Goal: Obtain resource: Download file/media

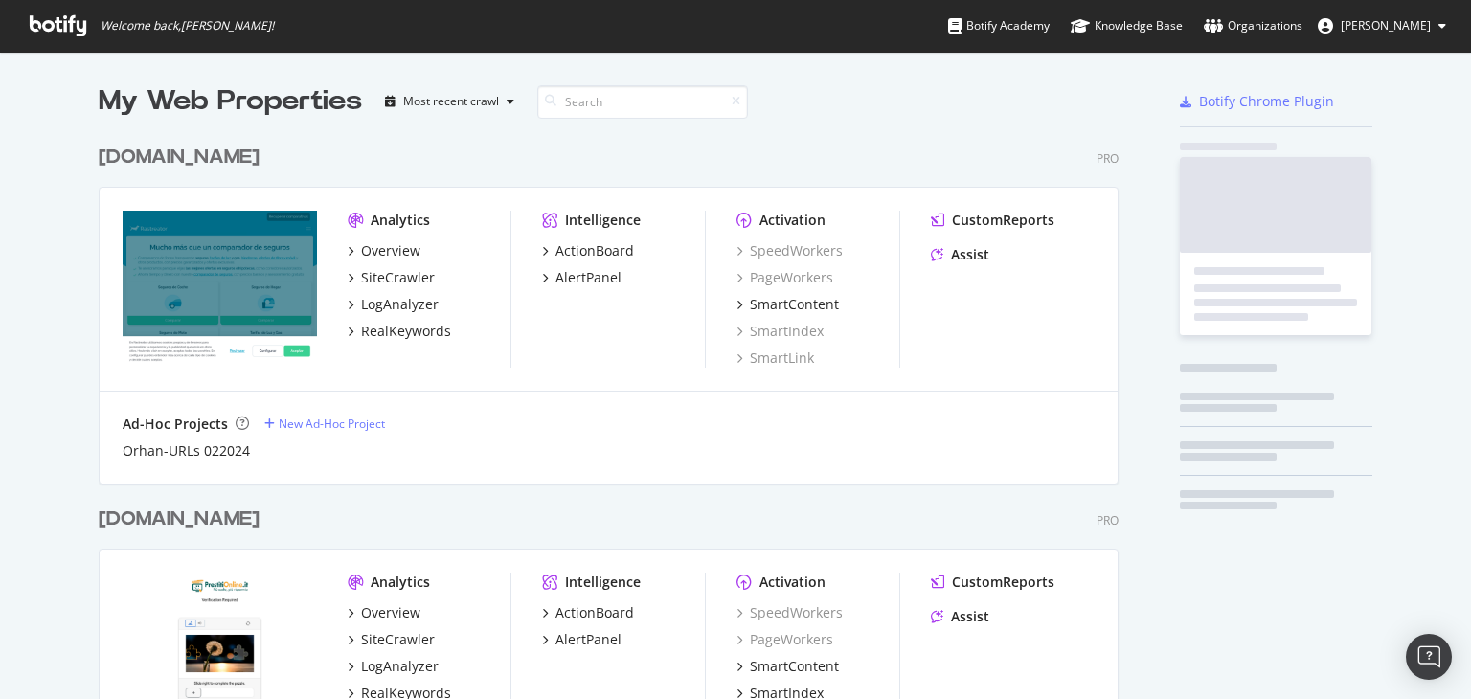
scroll to position [1918, 1021]
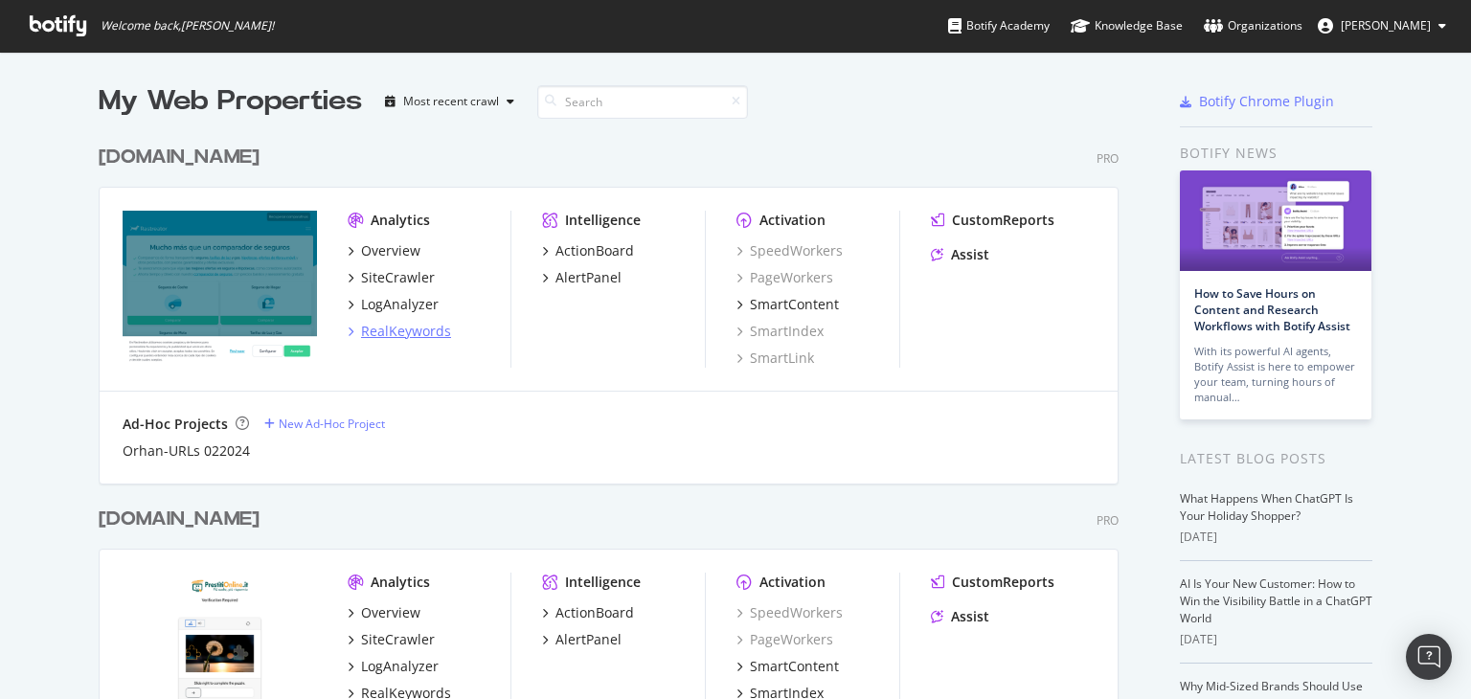
click at [410, 324] on div "RealKeywords" at bounding box center [406, 331] width 90 height 19
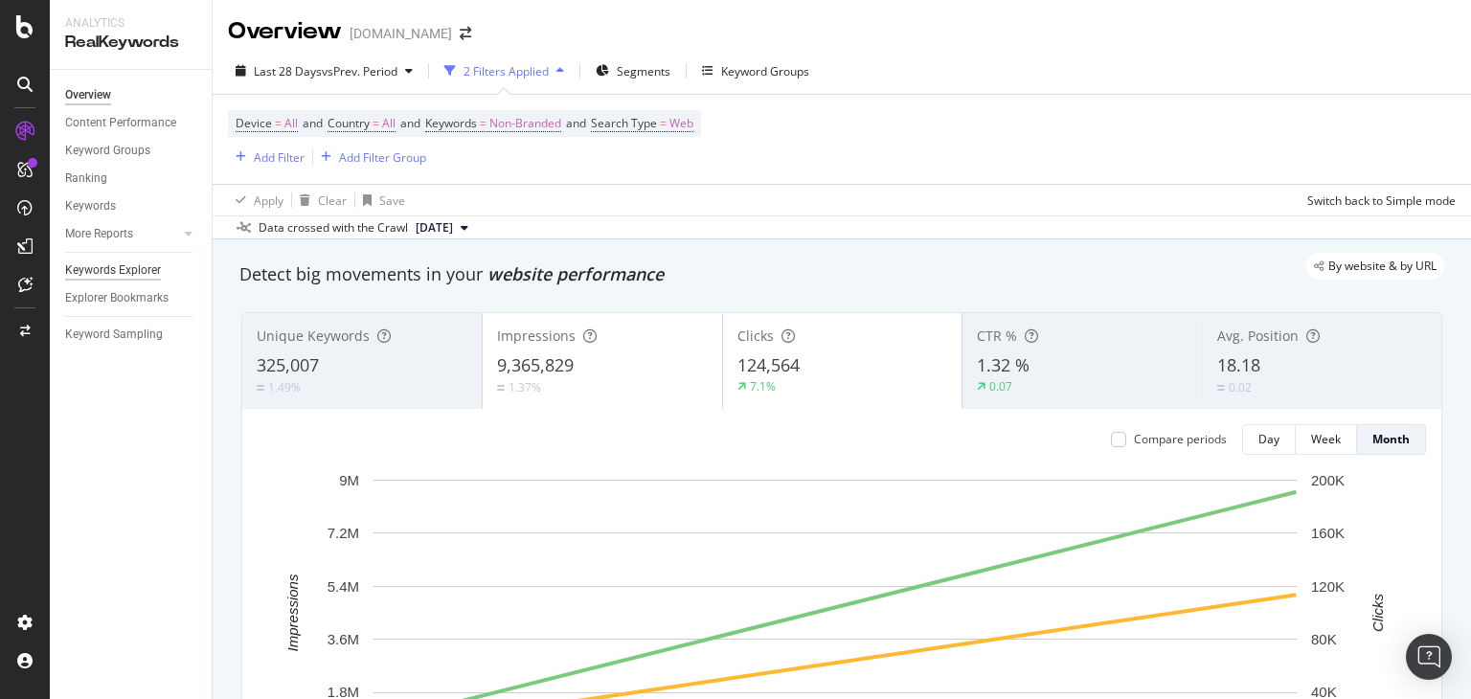
click at [129, 267] on div "Keywords Explorer" at bounding box center [113, 271] width 96 height 20
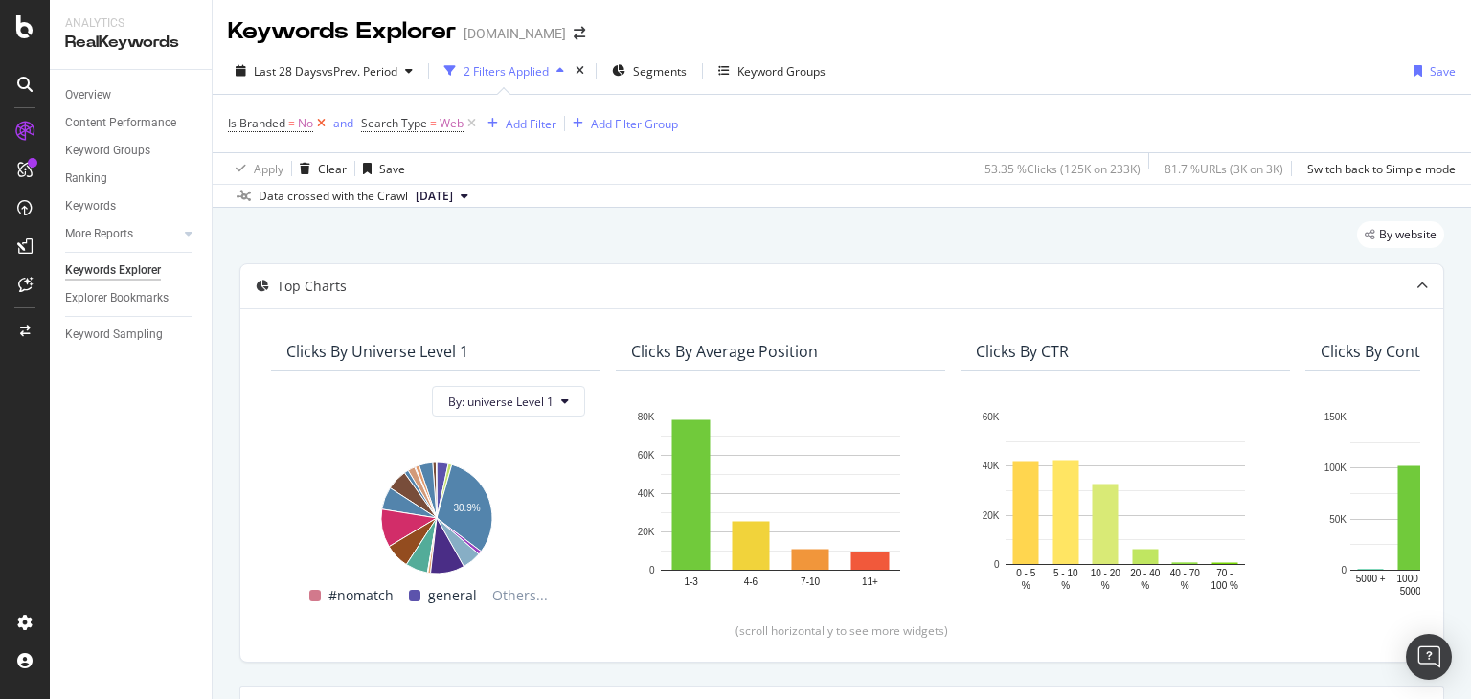
click at [317, 127] on icon at bounding box center [321, 123] width 16 height 19
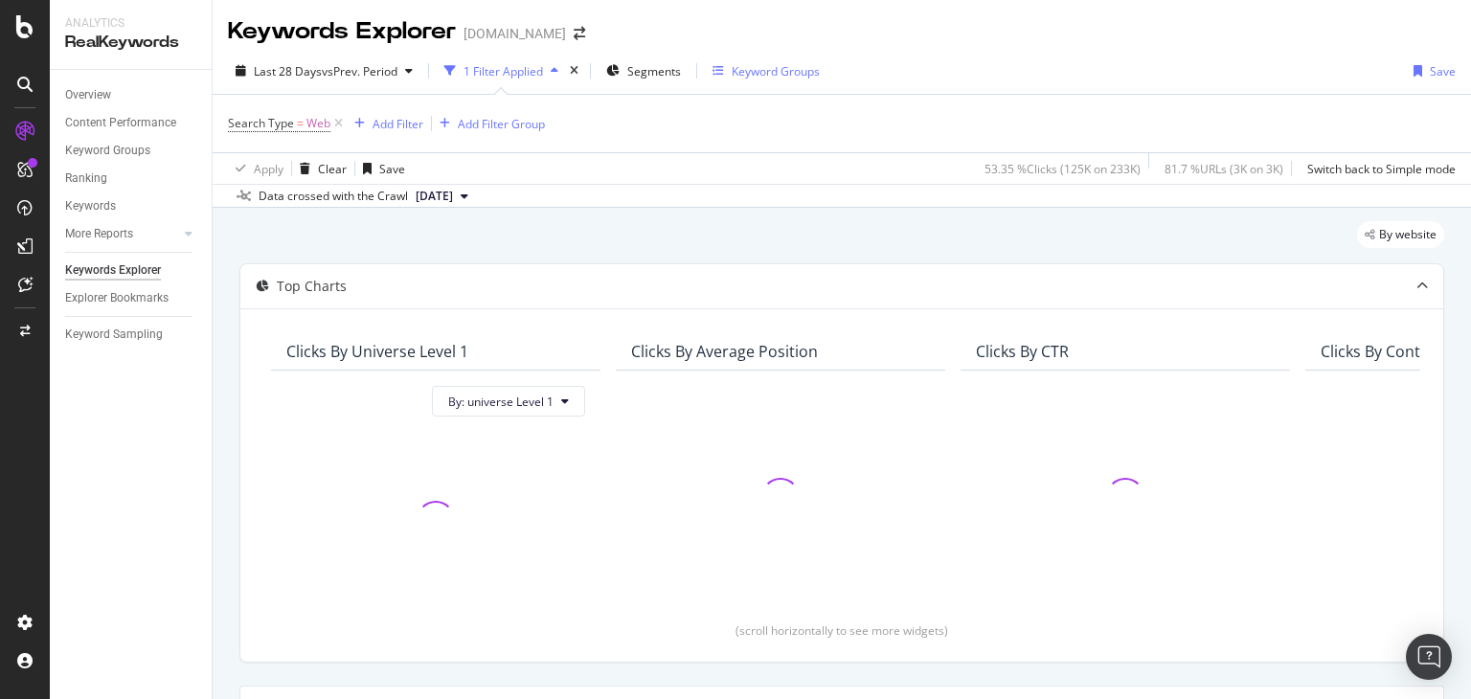
click at [792, 66] on div "Keyword Groups" at bounding box center [776, 71] width 88 height 16
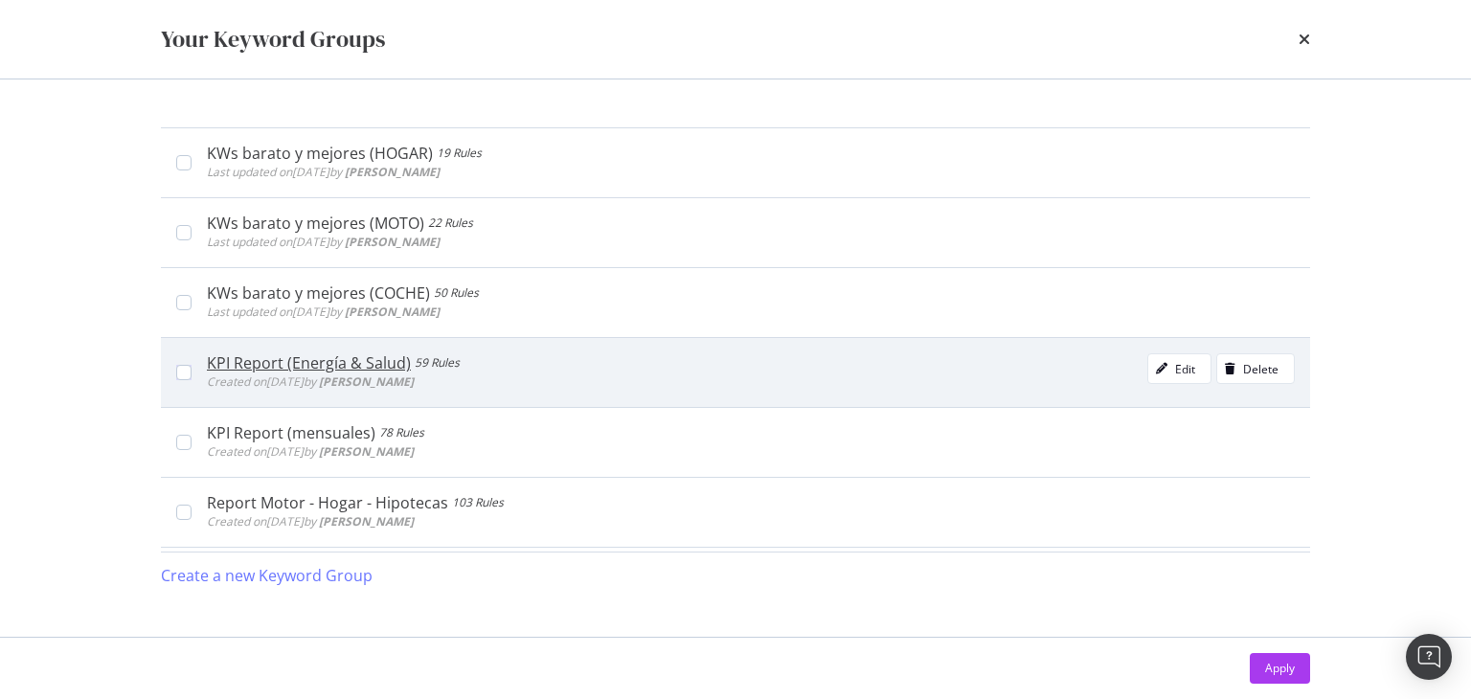
scroll to position [594, 0]
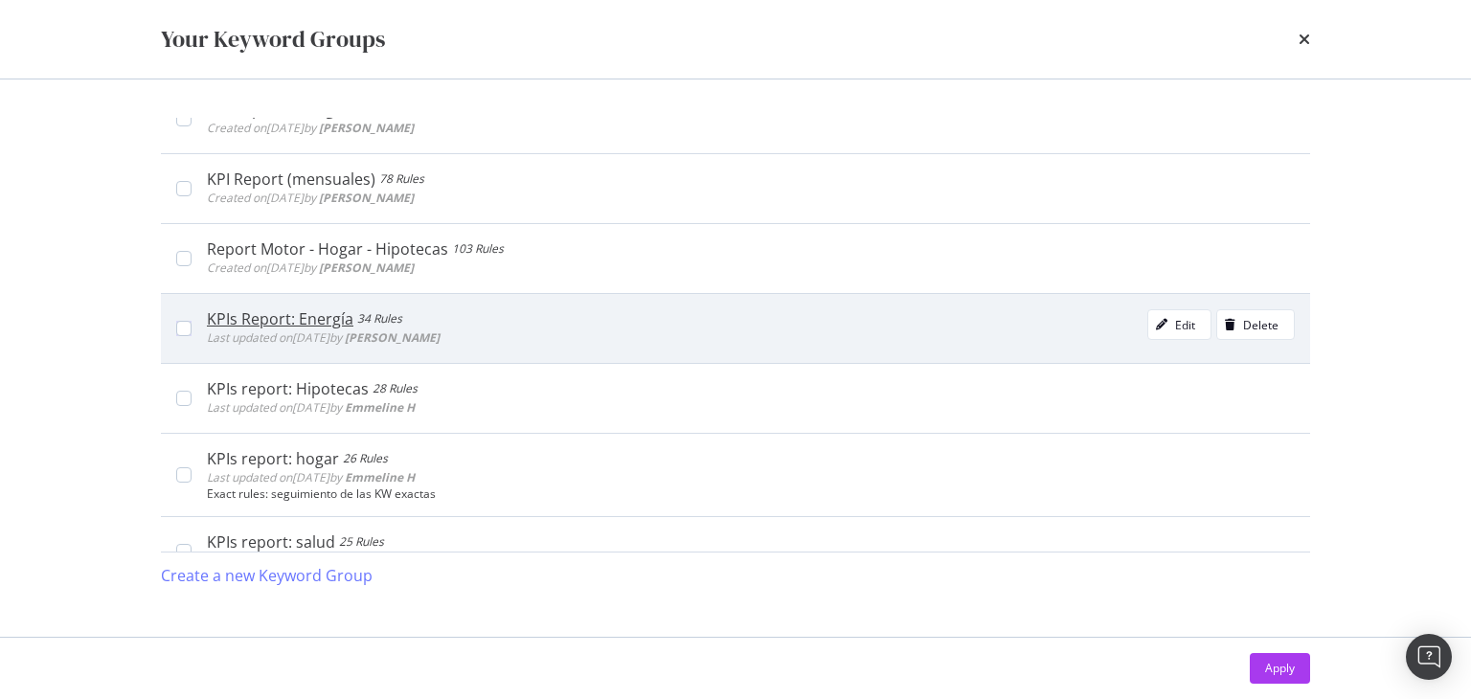
click at [307, 319] on div "KPIs Report: Energía" at bounding box center [280, 318] width 147 height 19
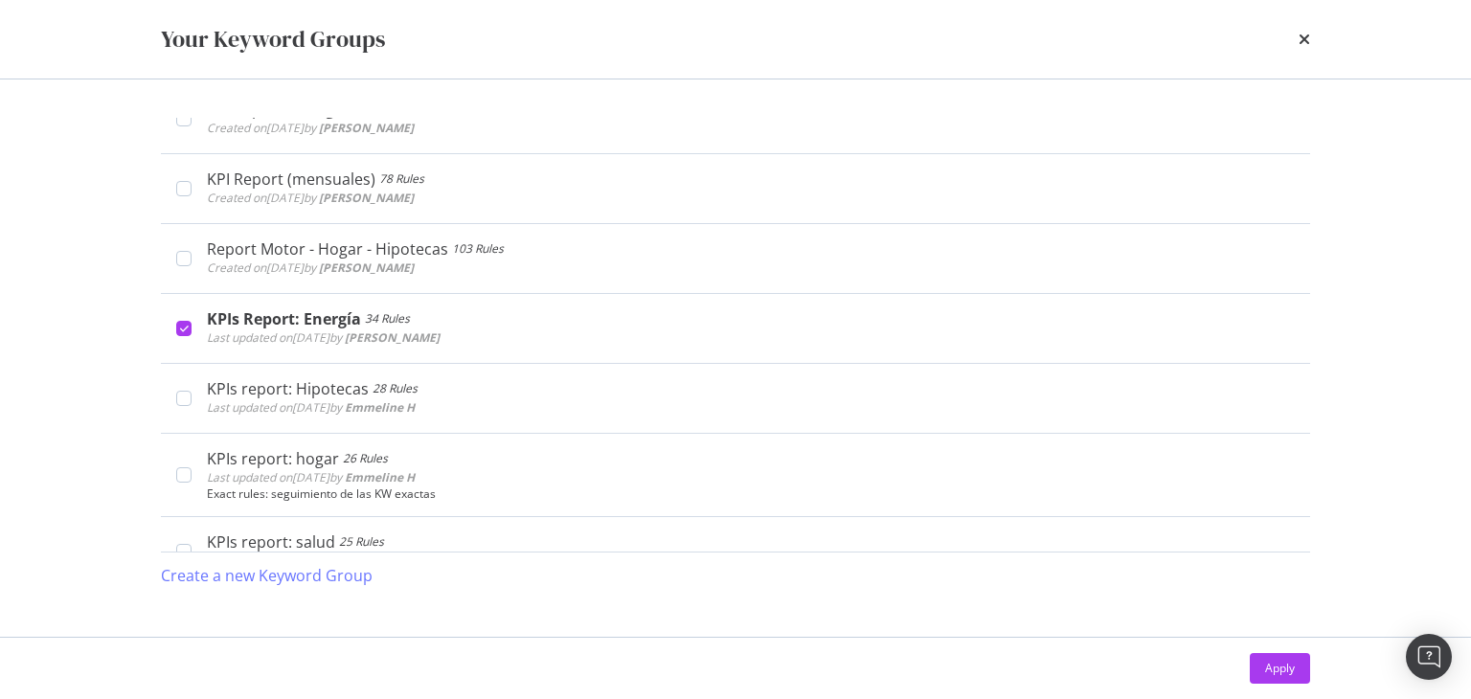
click at [1237, 656] on div "Apply" at bounding box center [735, 668] width 1149 height 31
click at [1291, 680] on div "Apply" at bounding box center [1280, 668] width 30 height 29
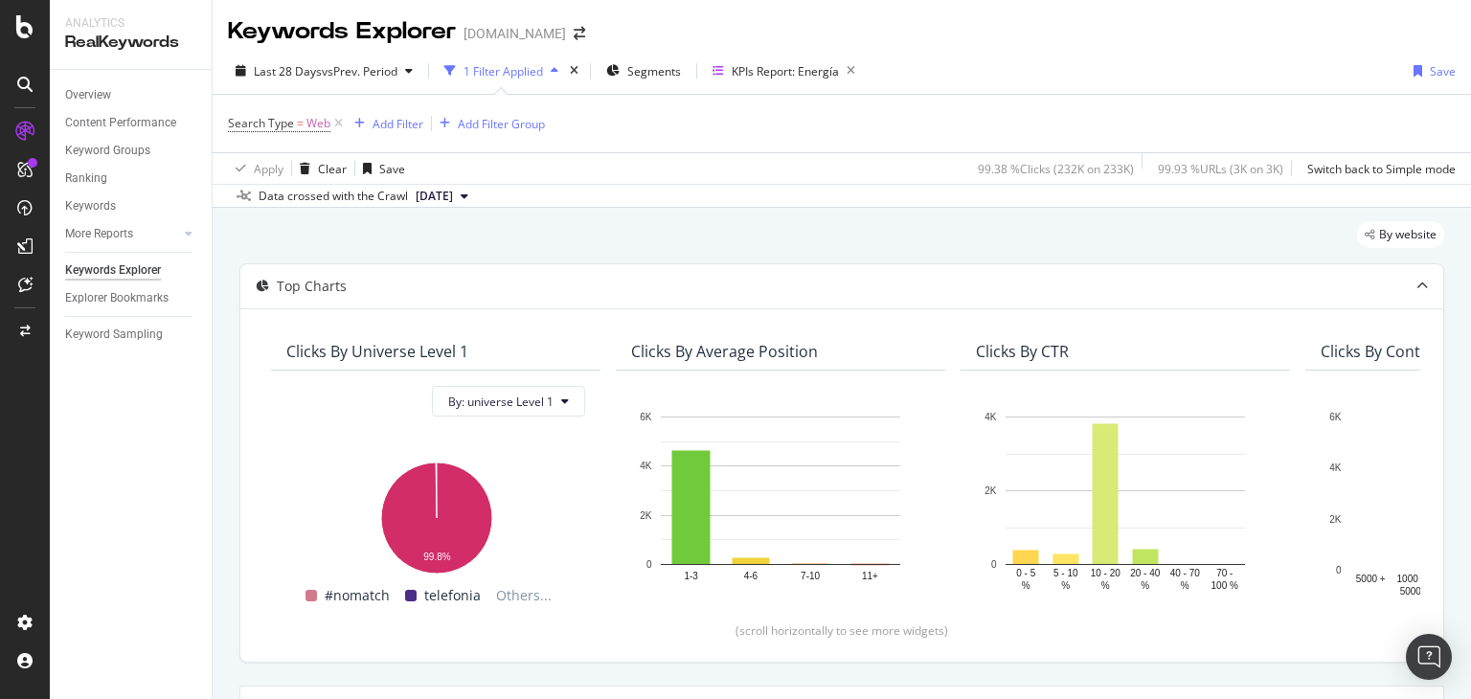
scroll to position [344, 0]
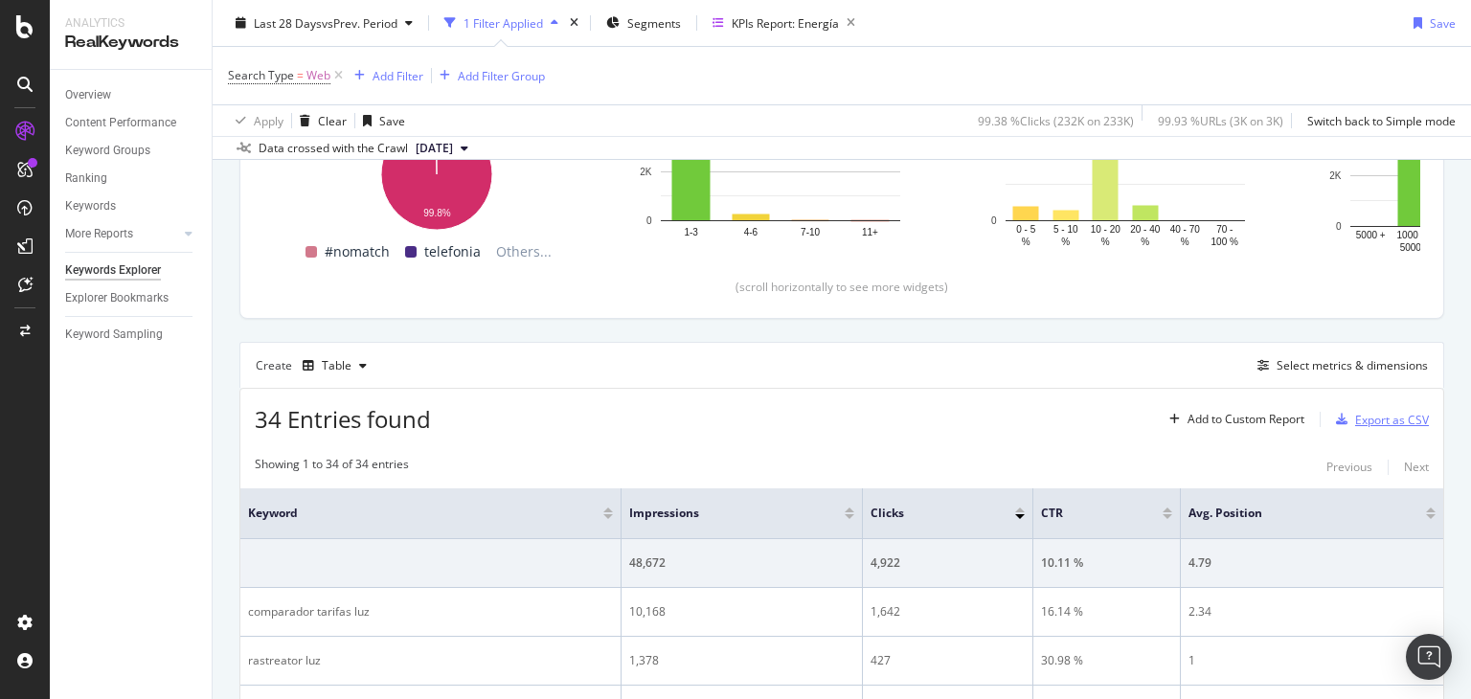
click at [1391, 429] on div "Export as CSV" at bounding box center [1379, 419] width 101 height 29
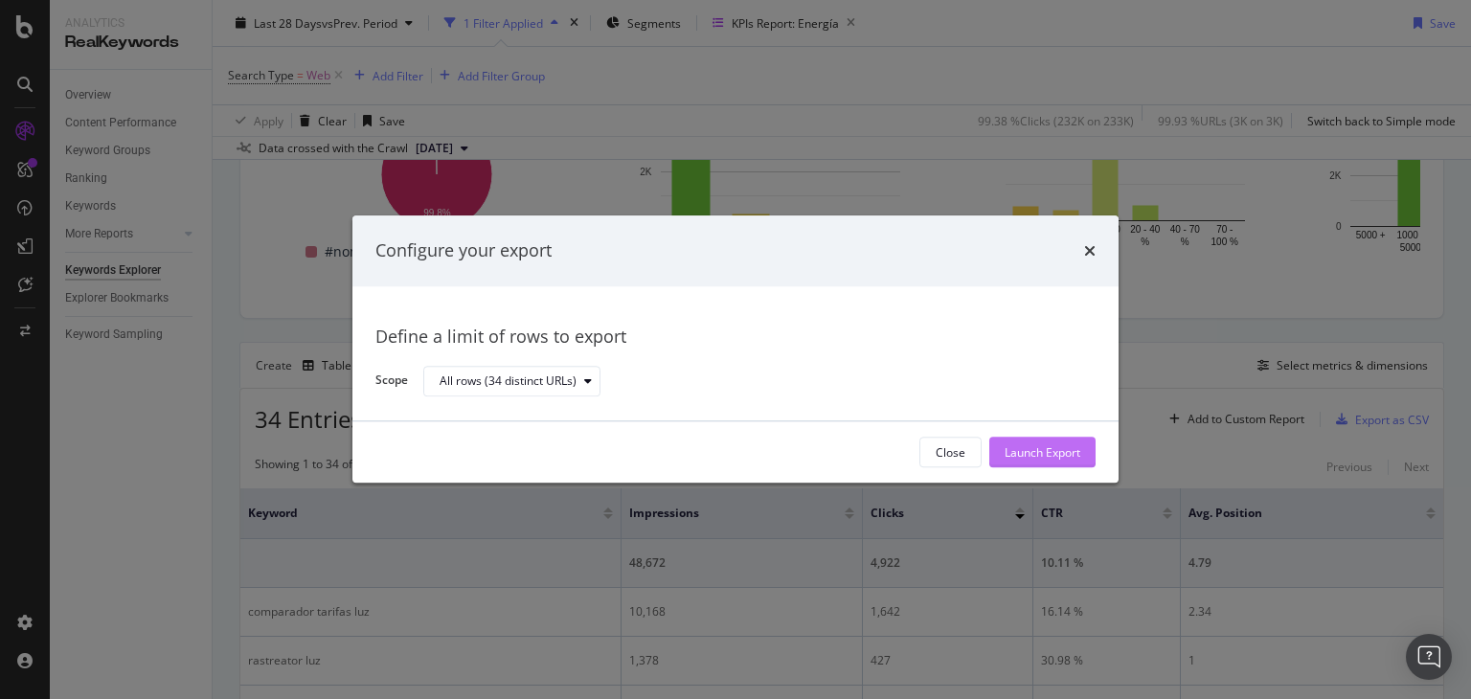
click at [1038, 460] on div "Launch Export" at bounding box center [1043, 452] width 76 height 16
